Goal: Consume media (video, audio)

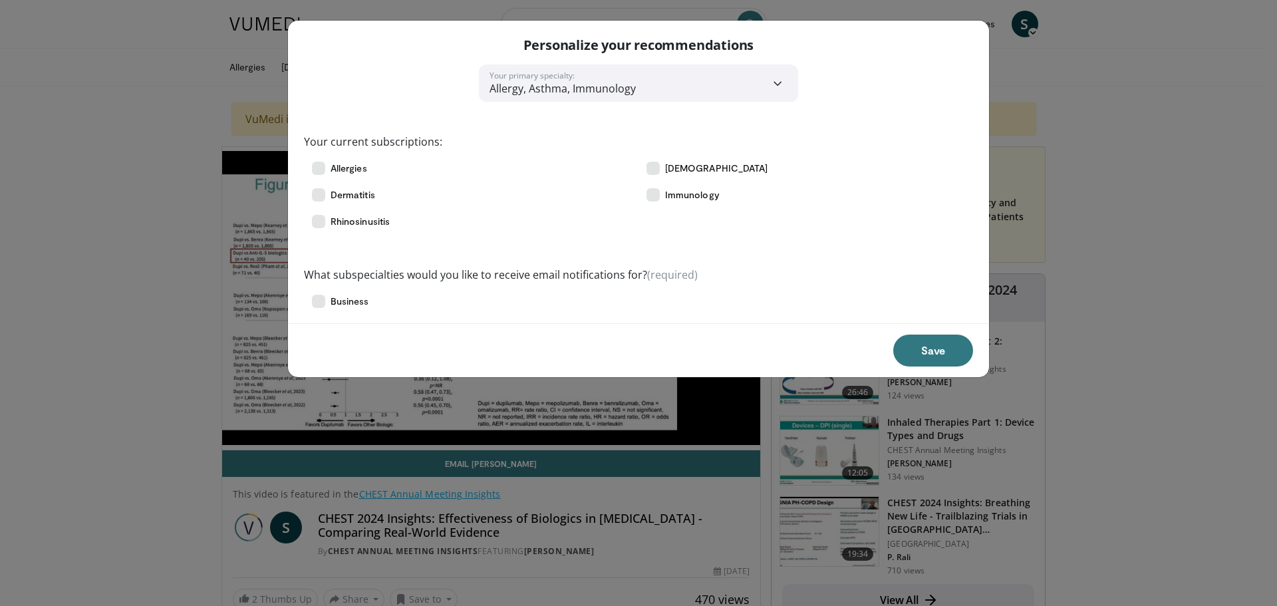
click at [1146, 379] on div "**********" at bounding box center [638, 303] width 1277 height 606
click at [934, 351] on button "Save" at bounding box center [933, 351] width 80 height 32
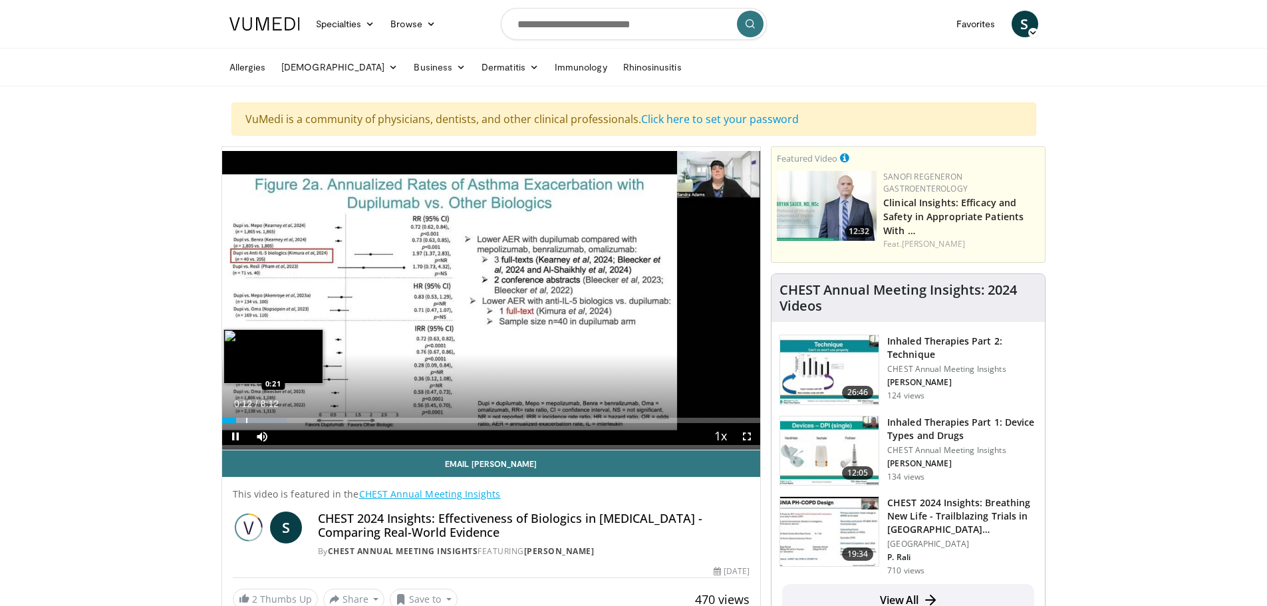
click at [245, 415] on div "Loaded : 12.08% 0:12 0:21" at bounding box center [491, 416] width 539 height 13
click at [257, 420] on div "Progress Bar" at bounding box center [257, 420] width 1 height 5
click at [269, 420] on div "Progress Bar" at bounding box center [269, 420] width 1 height 5
click at [277, 420] on div "Progress Bar" at bounding box center [277, 420] width 1 height 5
click at [267, 420] on div "10 seconds Tap to unmute" at bounding box center [491, 298] width 539 height 303
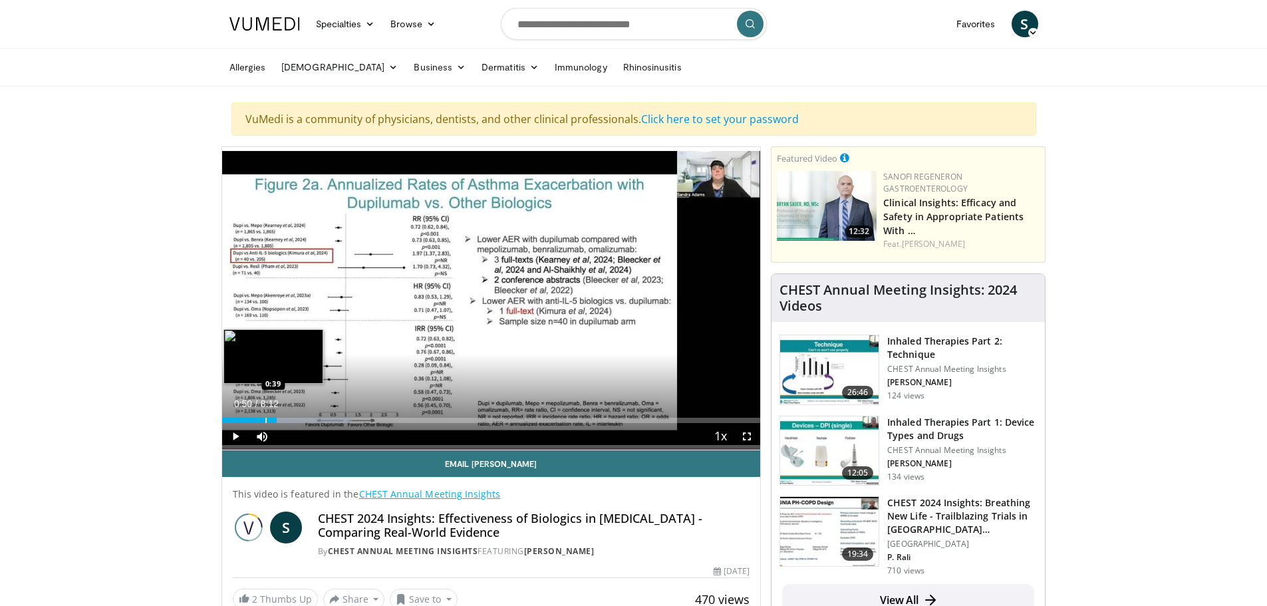
click at [265, 420] on div "Progress Bar" at bounding box center [265, 420] width 1 height 5
click at [238, 439] on span "Video Player" at bounding box center [235, 436] width 27 height 27
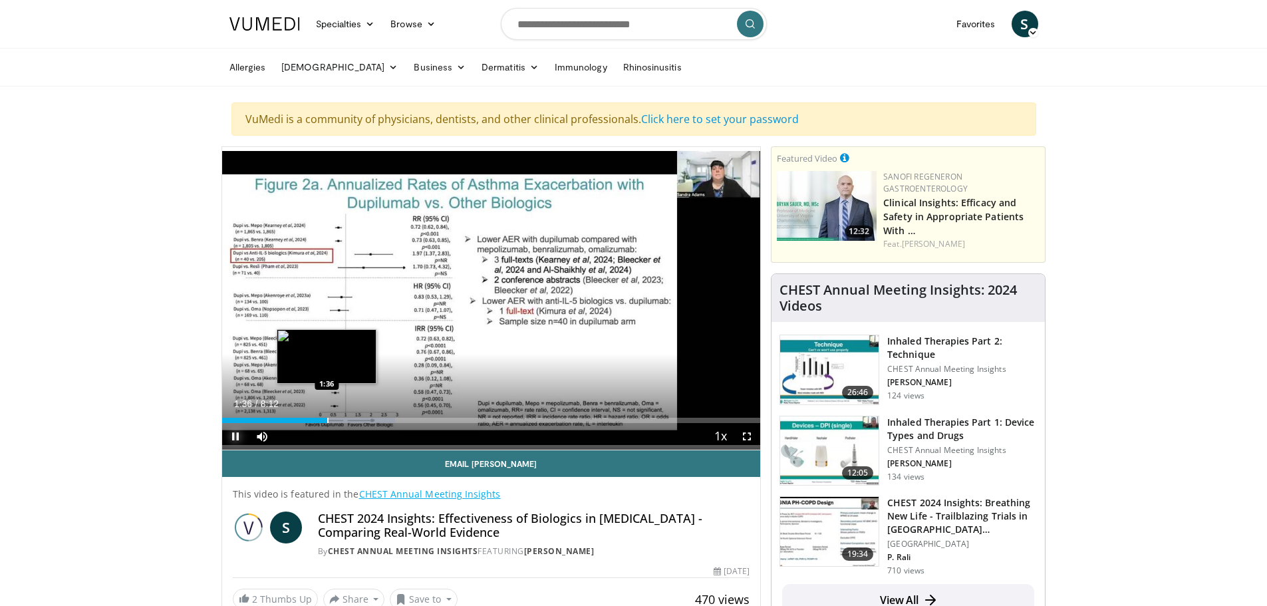
click at [327, 421] on div "Progress Bar" at bounding box center [327, 420] width 1 height 5
click at [329, 421] on div "Progress Bar" at bounding box center [329, 420] width 1 height 5
click at [333, 422] on div "Progress Bar" at bounding box center [333, 420] width 1 height 5
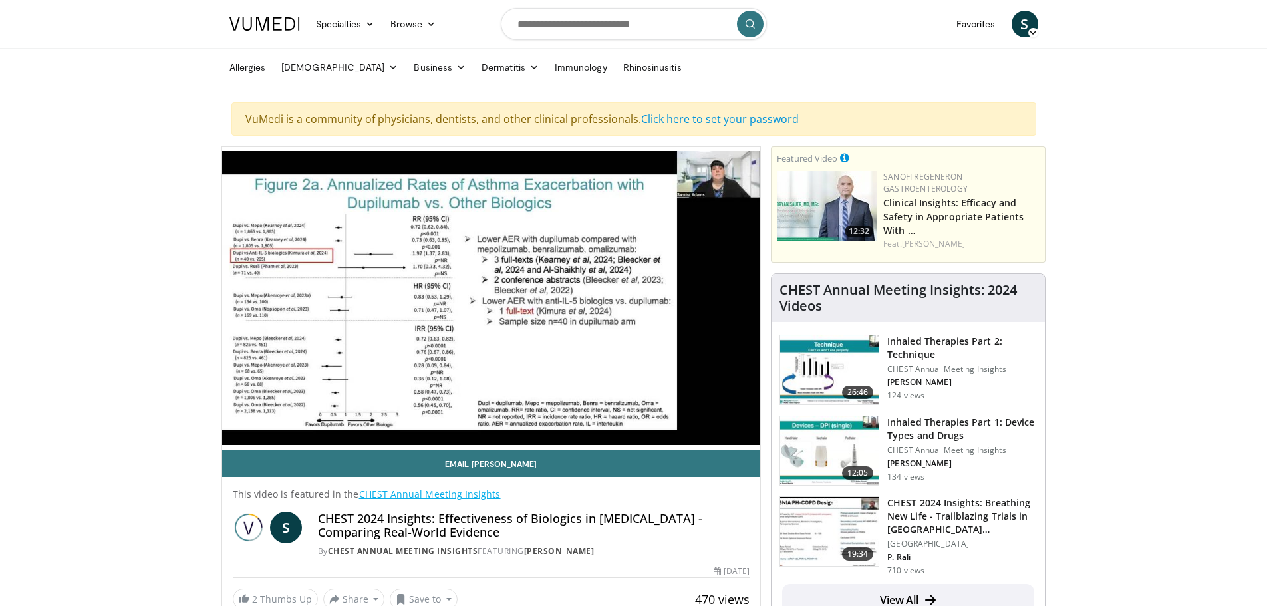
click at [337, 422] on video-js "**********" at bounding box center [491, 298] width 539 height 303
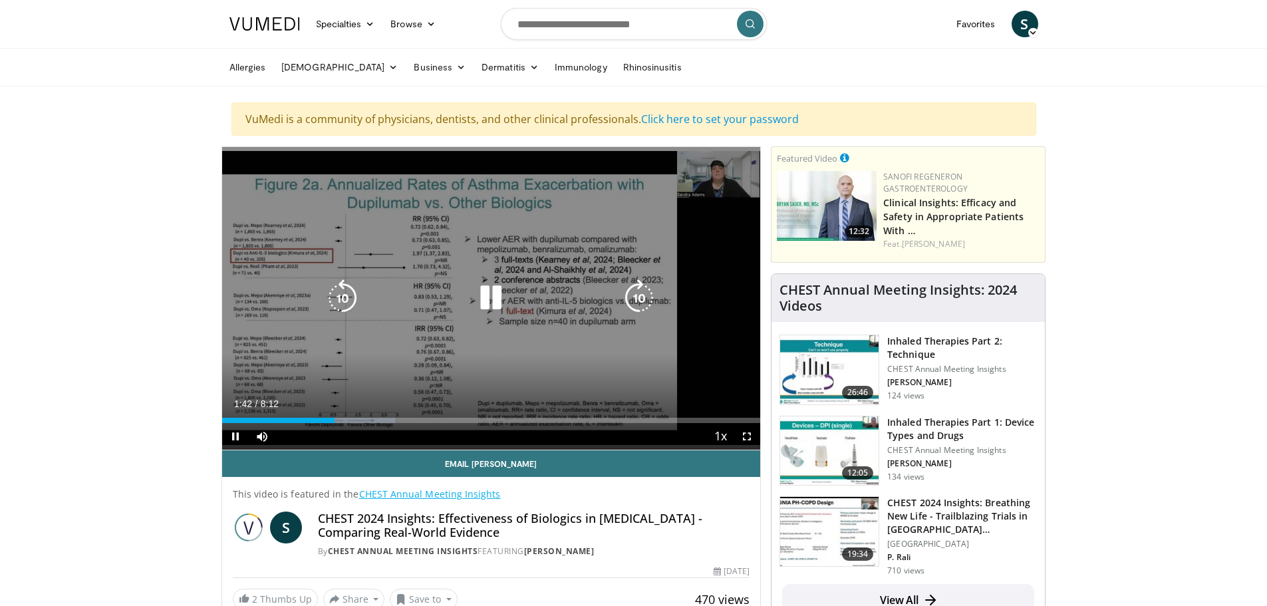
click at [341, 422] on div "Loaded : 32.23% 1:43 1:45" at bounding box center [491, 420] width 539 height 5
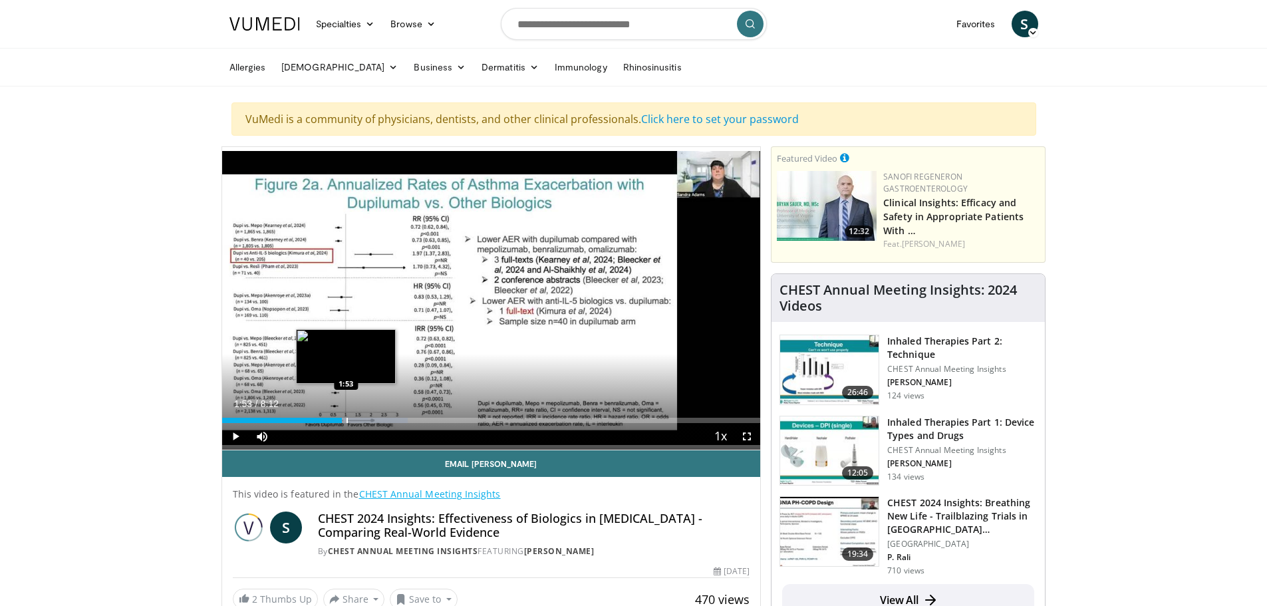
click at [347, 421] on div "Progress Bar" at bounding box center [347, 420] width 1 height 5
click at [356, 420] on div "Progress Bar" at bounding box center [356, 420] width 1 height 5
click at [364, 418] on div "Progress Bar" at bounding box center [364, 420] width 1 height 5
drag, startPoint x: 373, startPoint y: 417, endPoint x: 383, endPoint y: 417, distance: 10.0
click at [373, 418] on div "Progress Bar" at bounding box center [373, 420] width 1 height 5
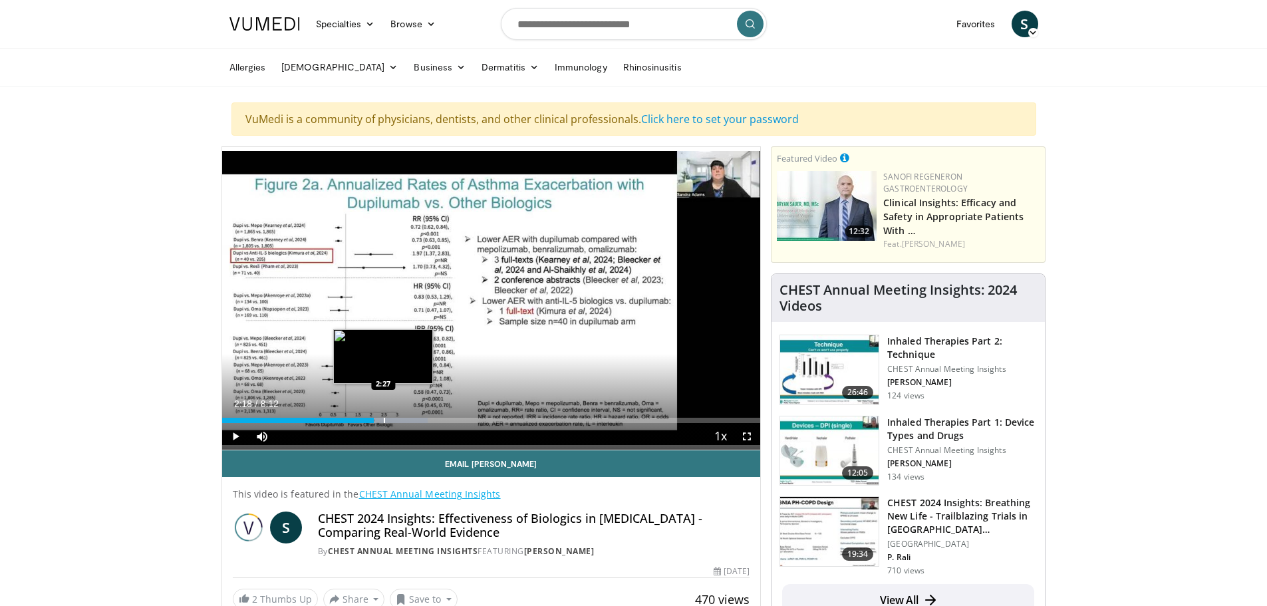
drag, startPoint x: 383, startPoint y: 417, endPoint x: 391, endPoint y: 418, distance: 8.1
click at [384, 418] on div "Progress Bar" at bounding box center [384, 420] width 1 height 5
click at [392, 418] on div "Progress Bar" at bounding box center [392, 420] width 1 height 5
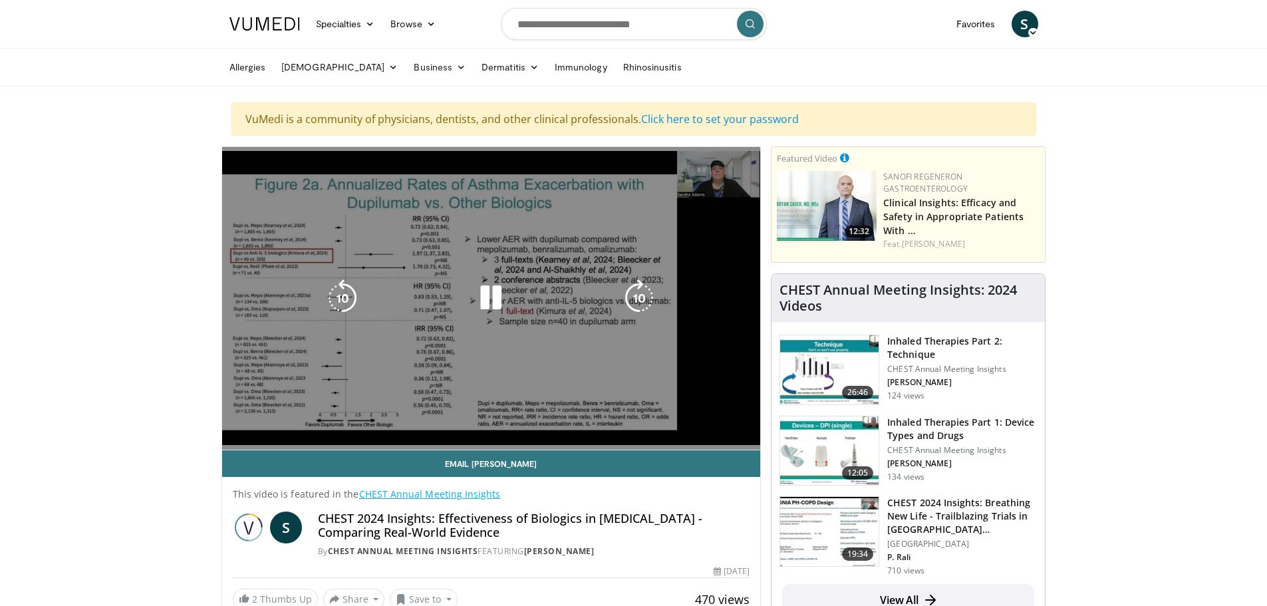
click at [399, 444] on div "Progress Bar" at bounding box center [405, 446] width 90 height 5
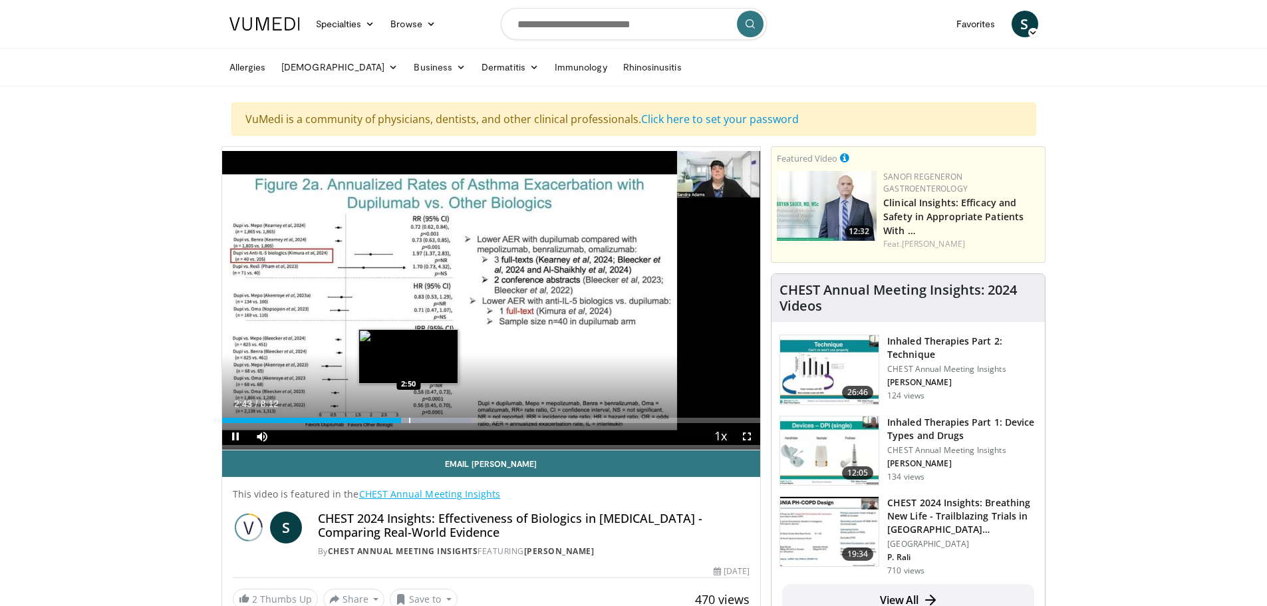
click at [409, 420] on div "Progress Bar" at bounding box center [409, 420] width 1 height 5
click at [422, 420] on div "Progress Bar" at bounding box center [422, 420] width 1 height 5
click at [431, 420] on div "Progress Bar" at bounding box center [431, 420] width 1 height 5
click at [442, 422] on div "Progress Bar" at bounding box center [442, 420] width 1 height 5
click at [747, 432] on span "Video Player" at bounding box center [747, 436] width 27 height 27
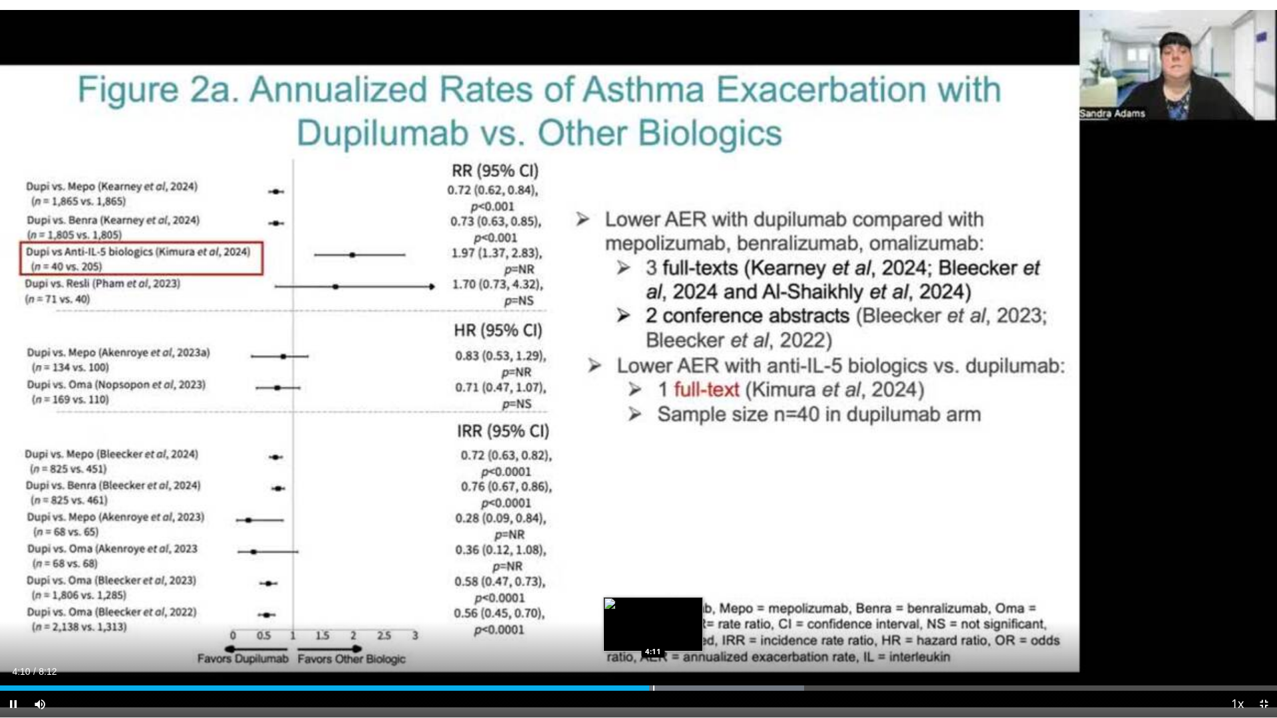
click at [653, 605] on div "Progress Bar" at bounding box center [653, 688] width 1 height 5
click at [673, 605] on div "Progress Bar" at bounding box center [673, 688] width 1 height 5
click at [691, 605] on div "Progress Bar" at bounding box center [691, 688] width 1 height 5
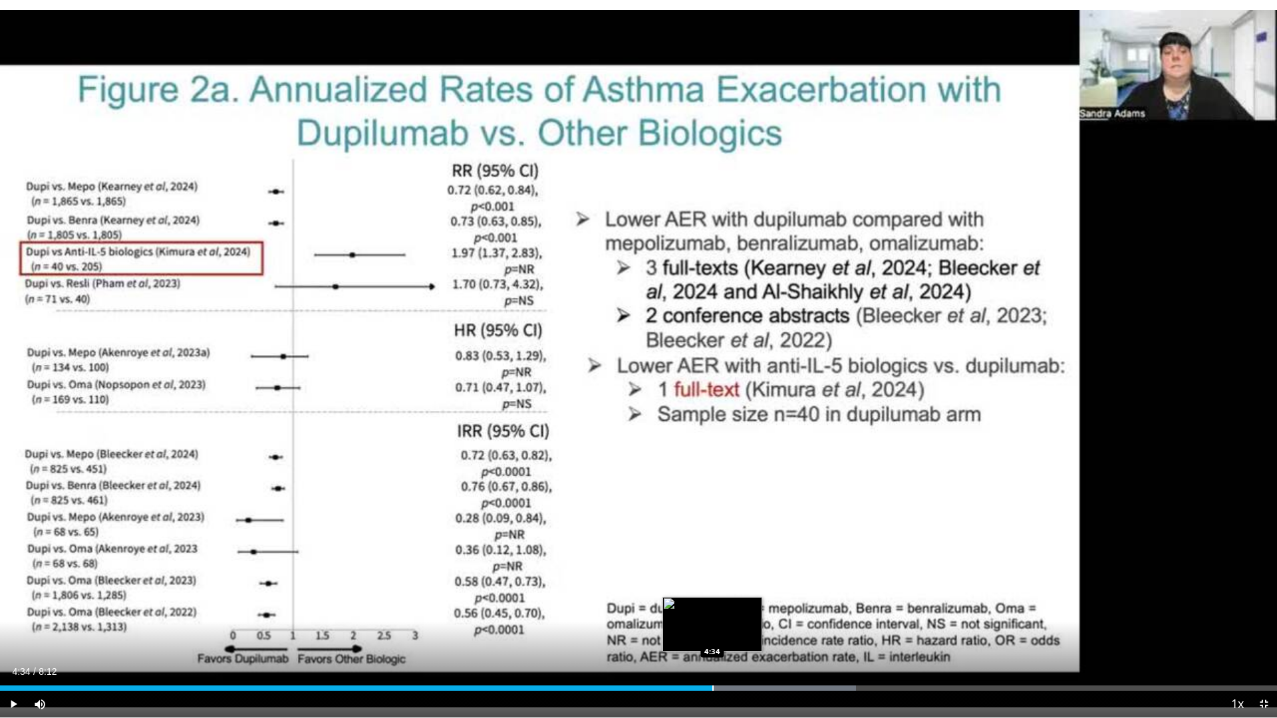
click at [712, 605] on div "Progress Bar" at bounding box center [712, 688] width 1 height 5
click at [732, 605] on div "Progress Bar" at bounding box center [732, 688] width 1 height 5
click at [752, 605] on div "Current Time 4:42 / Duration 8:12 Pause Skip Backward Skip Forward Mute Loaded …" at bounding box center [638, 704] width 1277 height 27
click at [756, 605] on div "Progress Bar" at bounding box center [756, 688] width 1 height 5
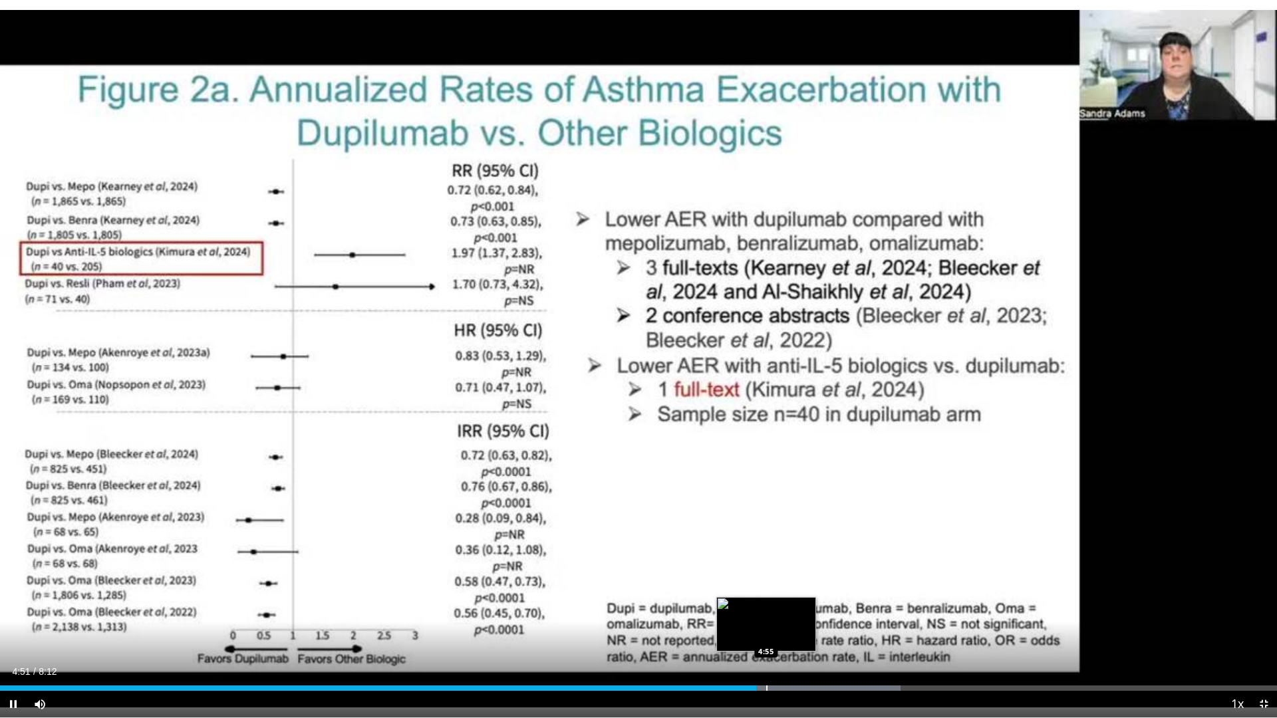
click at [767, 605] on div "Progress Bar" at bounding box center [766, 688] width 1 height 5
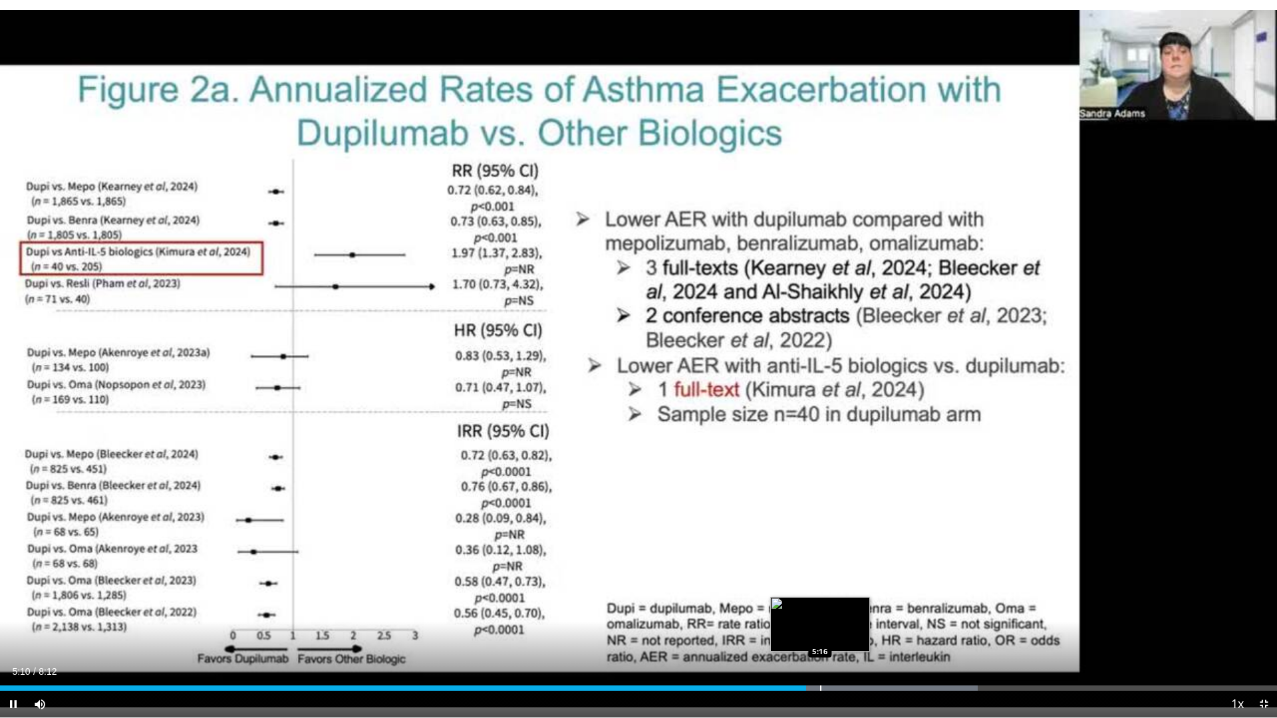
click at [821, 605] on div "Progress Bar" at bounding box center [820, 688] width 1 height 5
click at [846, 605] on div "Progress Bar" at bounding box center [846, 688] width 1 height 5
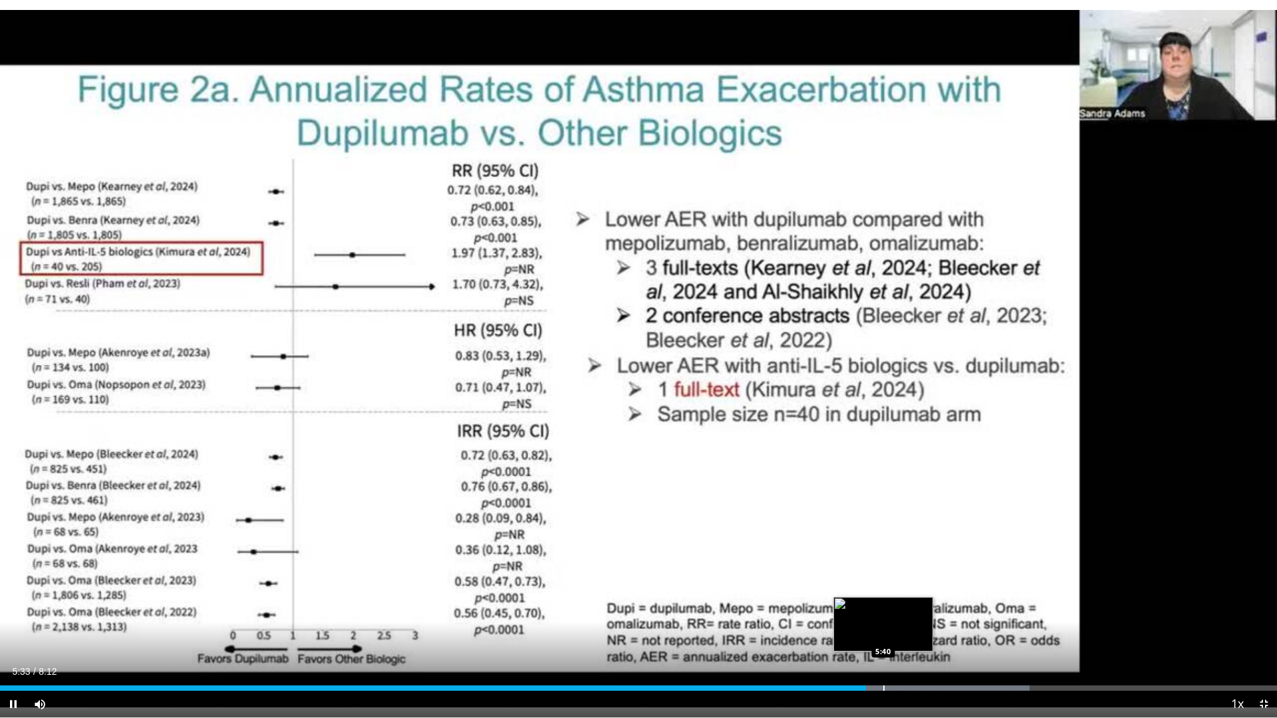
click at [883, 605] on div "Progress Bar" at bounding box center [883, 688] width 1 height 5
click at [909, 605] on div "Current Time 5:40 / Duration 8:12 Pause Skip Backward Skip Forward Mute Loaded …" at bounding box center [638, 704] width 1277 height 27
click at [930, 605] on div "Progress Bar" at bounding box center [930, 688] width 1 height 5
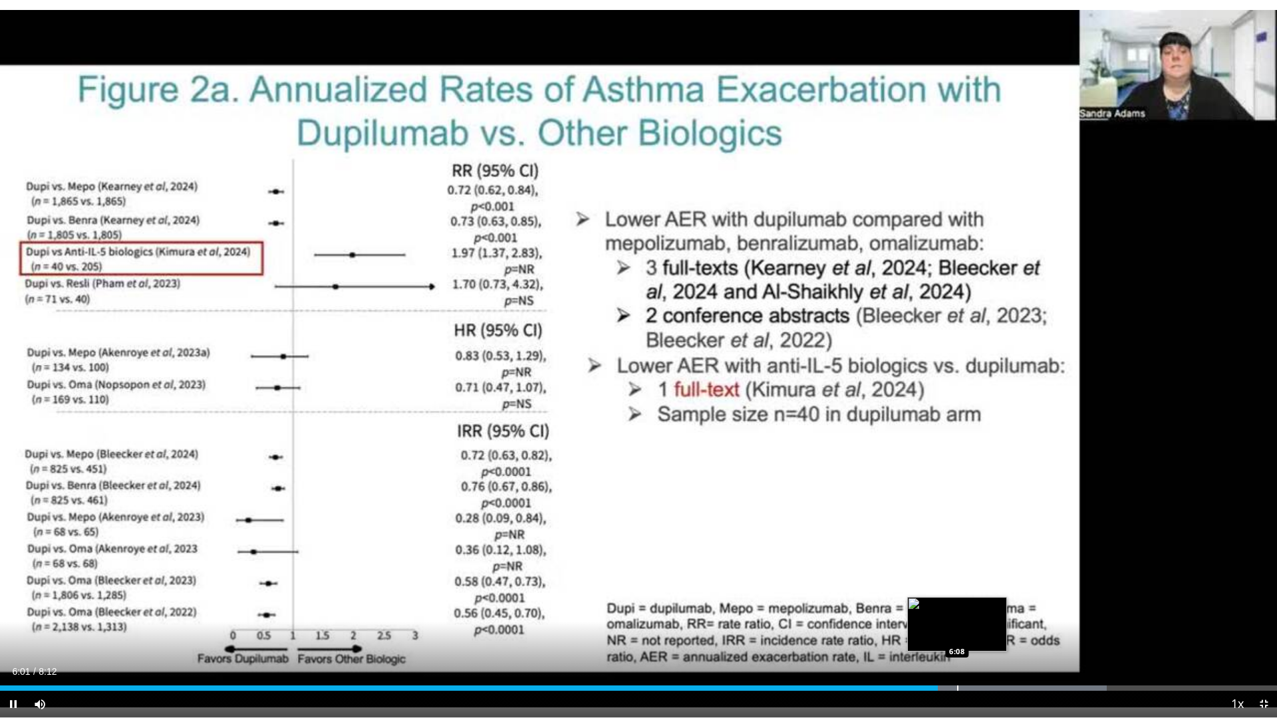
click at [958, 605] on div "Progress Bar" at bounding box center [957, 688] width 1 height 5
click at [998, 605] on div "Loaded : 89.39% 6:19 6:24" at bounding box center [638, 685] width 1277 height 13
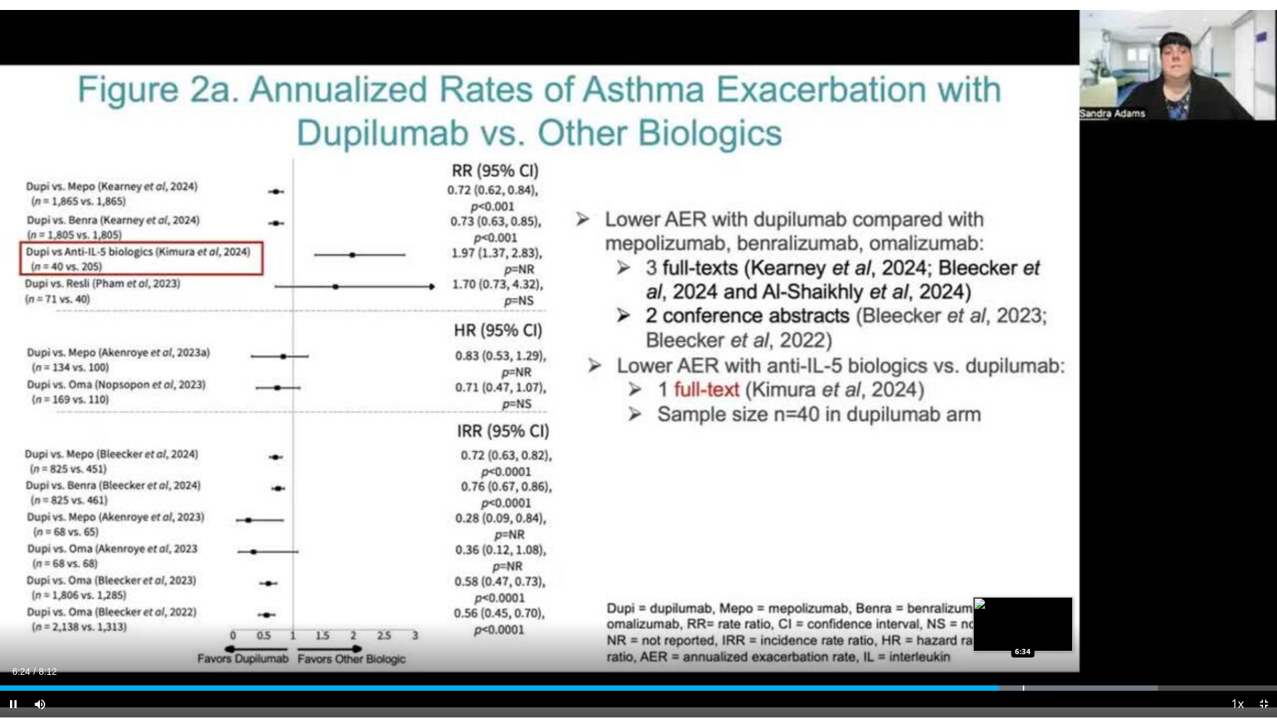
click at [1023, 605] on div "Progress Bar" at bounding box center [1023, 688] width 1 height 5
click at [1042, 605] on div "Progress Bar" at bounding box center [1042, 688] width 1 height 5
click at [1080, 605] on div "Loaded : 94.71% 6:41 6:56" at bounding box center [638, 685] width 1277 height 13
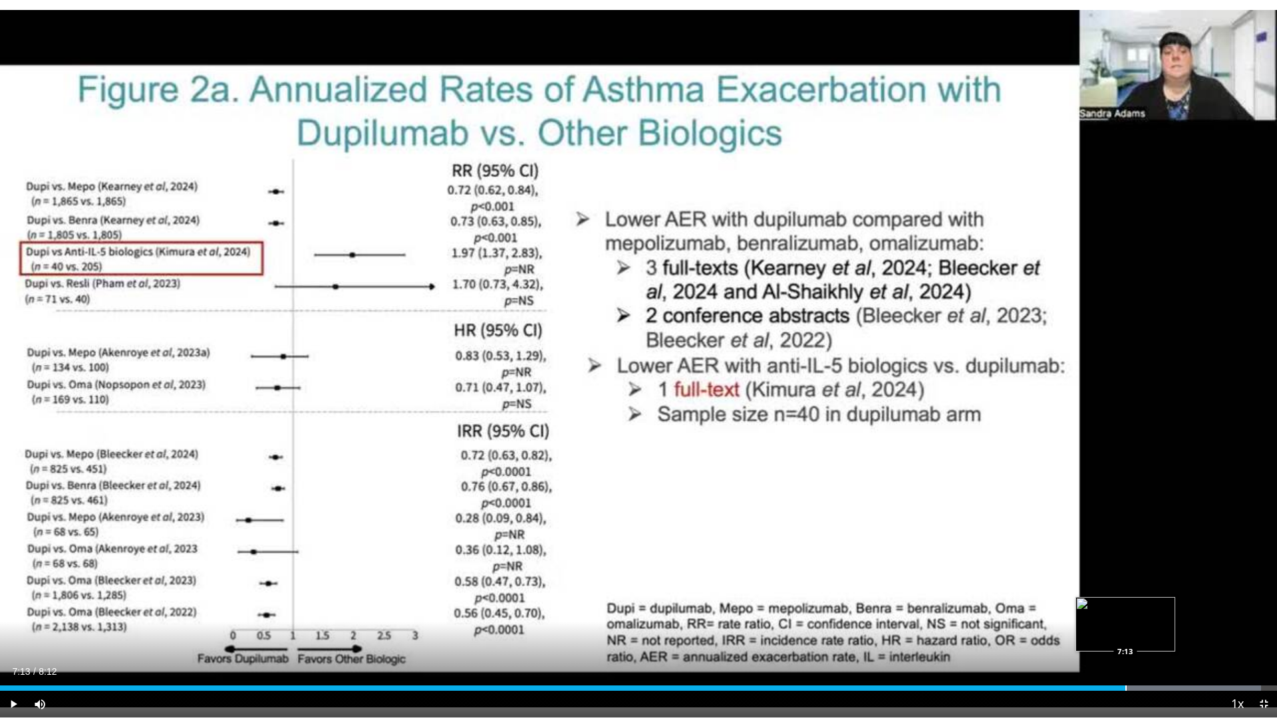
click at [1126, 605] on div "Progress Bar" at bounding box center [1126, 688] width 1 height 5
click at [1141, 605] on div "Progress Bar" at bounding box center [1141, 688] width 1 height 5
click at [1158, 605] on div "Progress Bar" at bounding box center [1158, 688] width 1 height 5
click at [1175, 605] on div "Progress Bar" at bounding box center [1175, 688] width 1 height 5
click at [1202, 605] on div "Progress Bar" at bounding box center [1162, 688] width 229 height 5
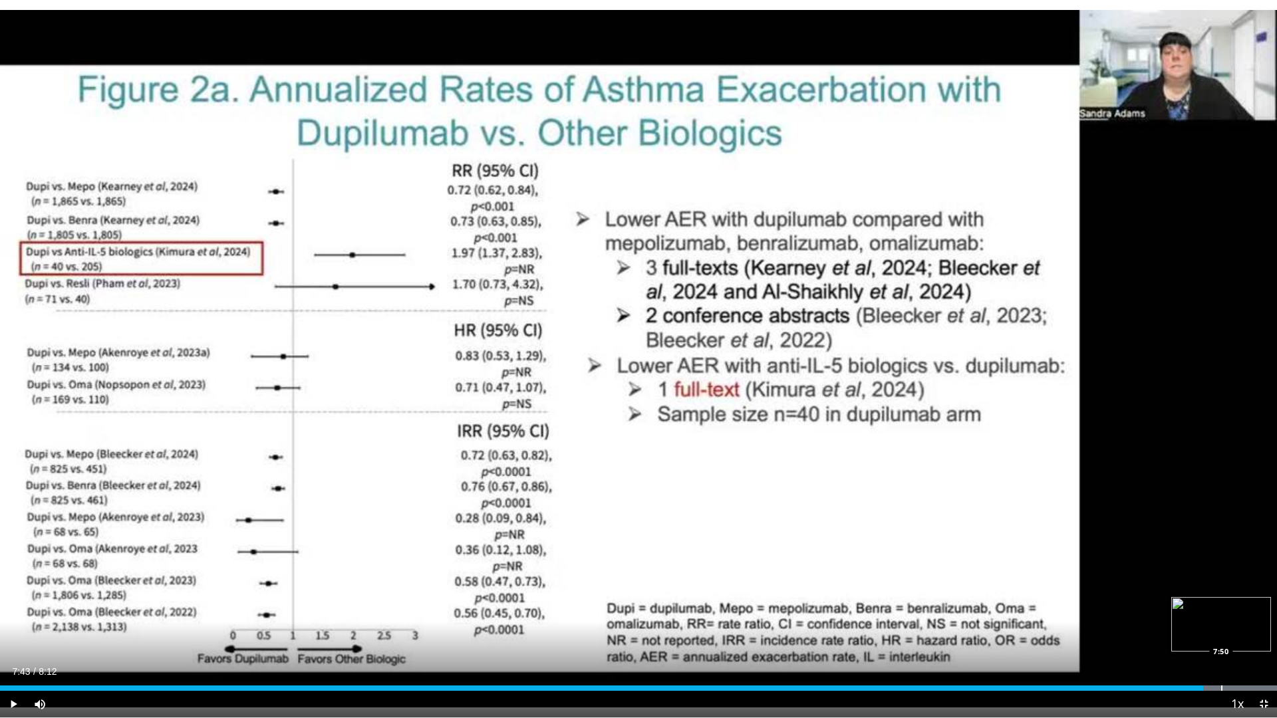
click at [1221, 605] on div "Progress Bar" at bounding box center [1221, 688] width 1 height 5
click at [1241, 605] on div "Progress Bar" at bounding box center [1241, 688] width 1 height 5
click at [1256, 605] on div "Progress Bar" at bounding box center [1256, 688] width 1 height 5
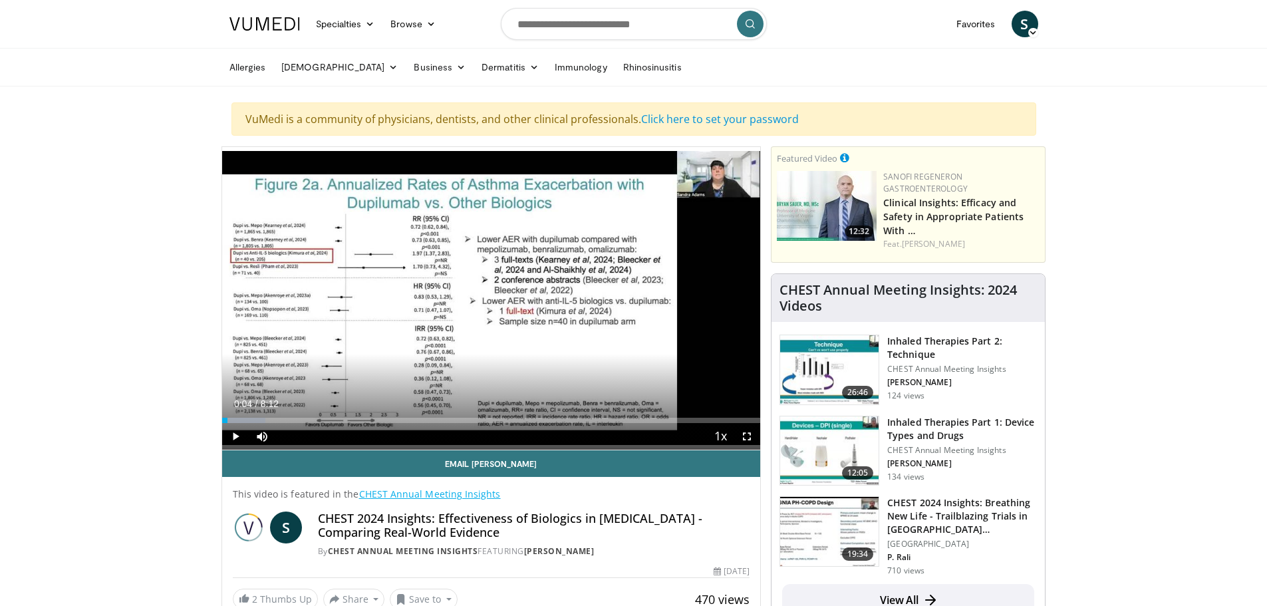
click at [226, 421] on div "Loaded : 8.05% 0:04 0:04" at bounding box center [491, 420] width 539 height 5
click at [232, 436] on span "Video Player" at bounding box center [235, 436] width 27 height 27
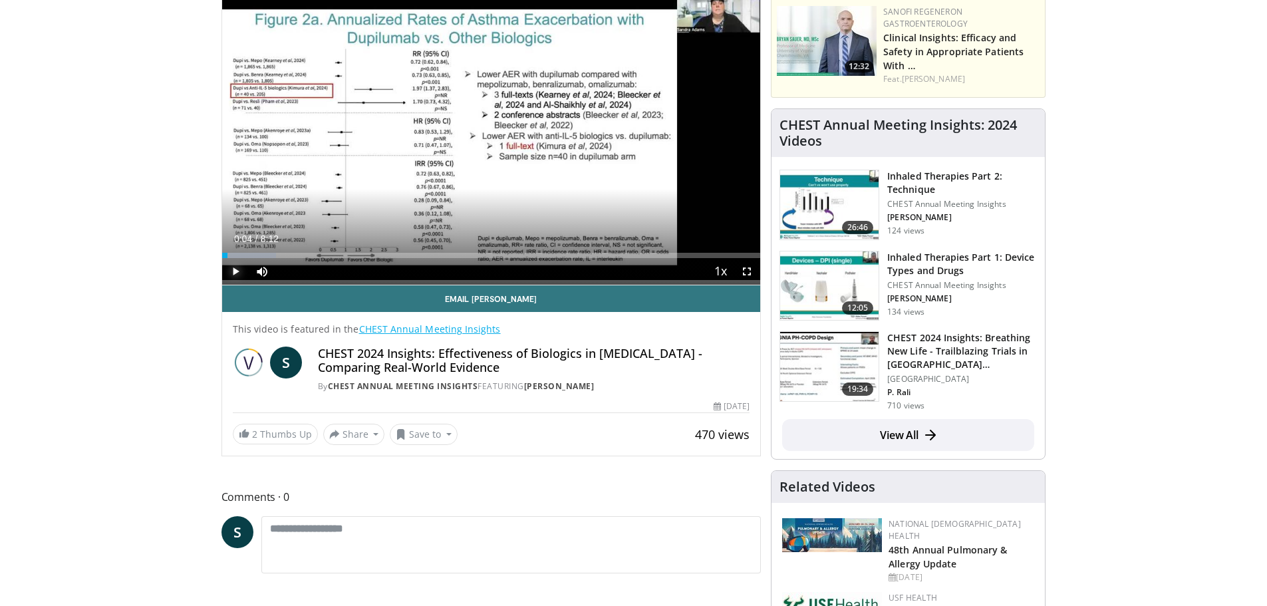
scroll to position [200, 0]
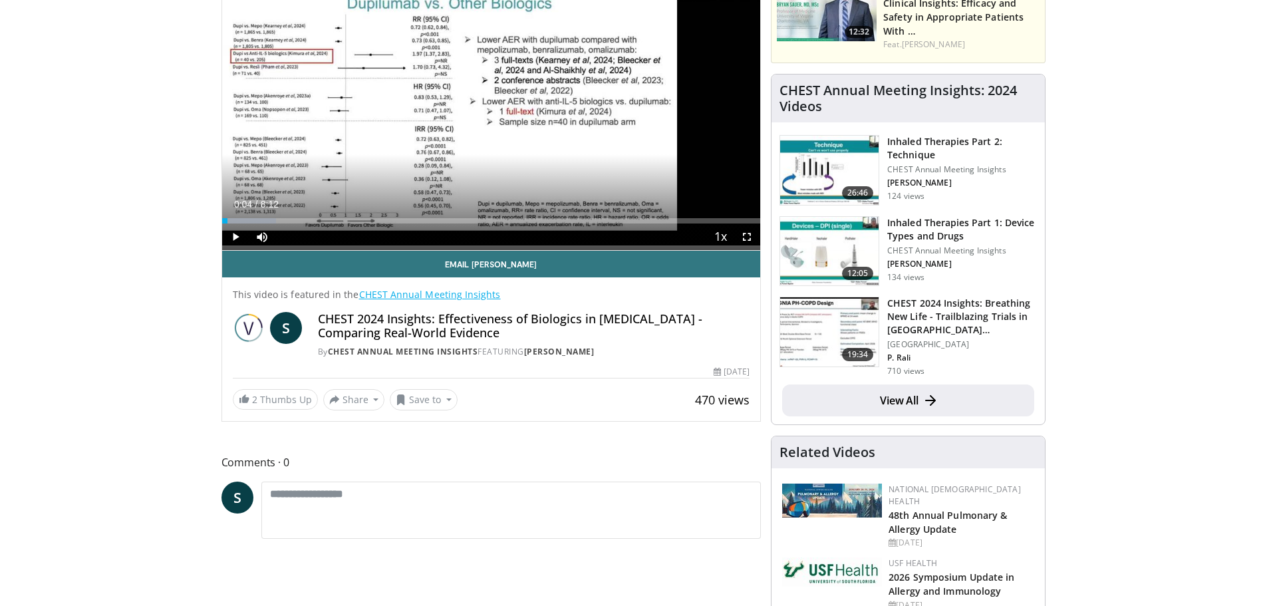
click at [906, 392] on link "View All" at bounding box center [908, 401] width 252 height 32
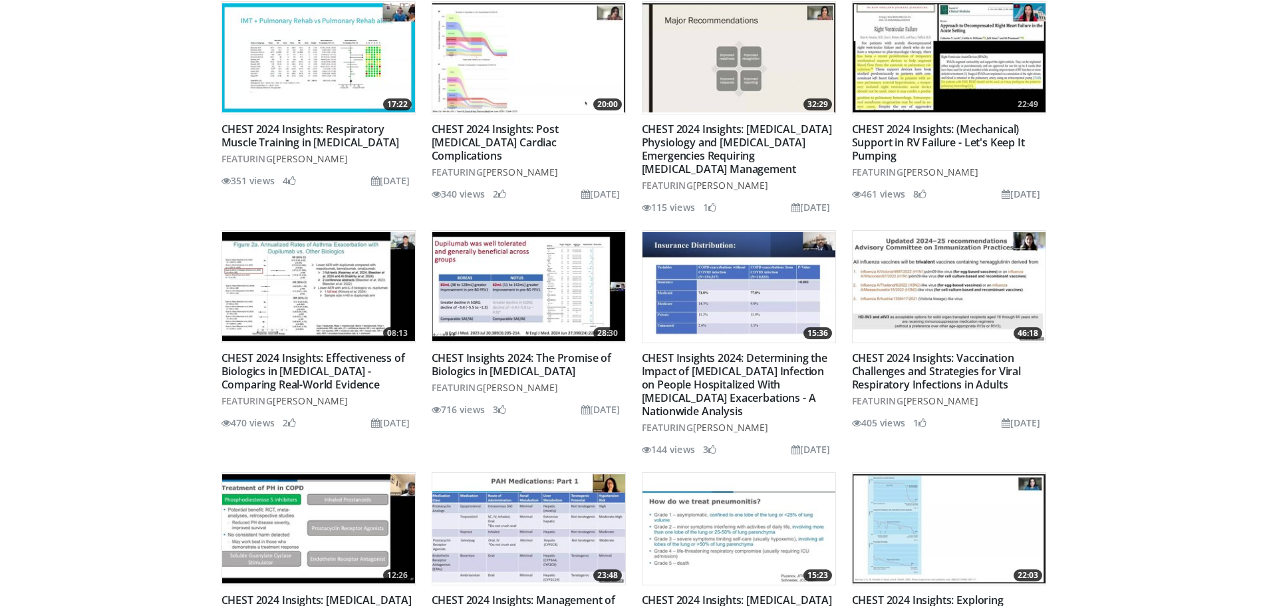
scroll to position [732, 0]
